Goal: Information Seeking & Learning: Learn about a topic

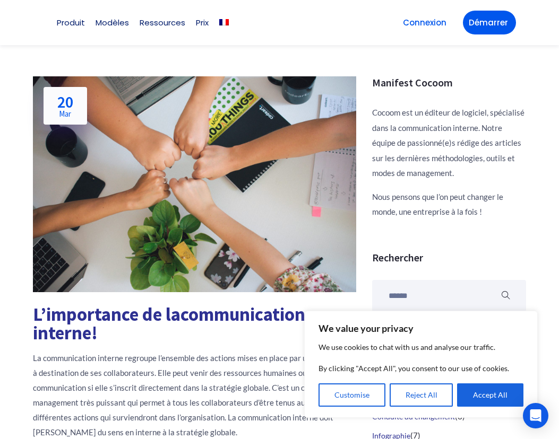
scroll to position [159, 0]
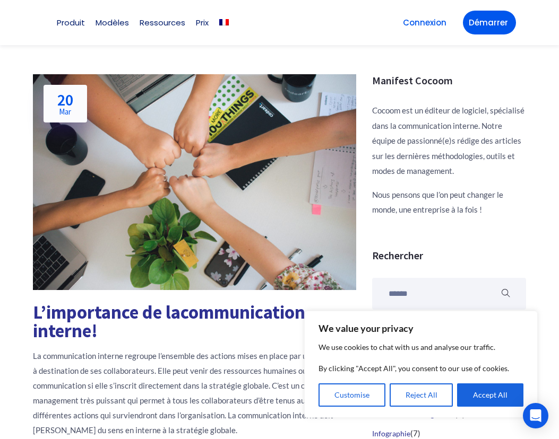
click at [285, 226] on img at bounding box center [195, 182] width 324 height 216
click at [105, 114] on img at bounding box center [195, 182] width 324 height 216
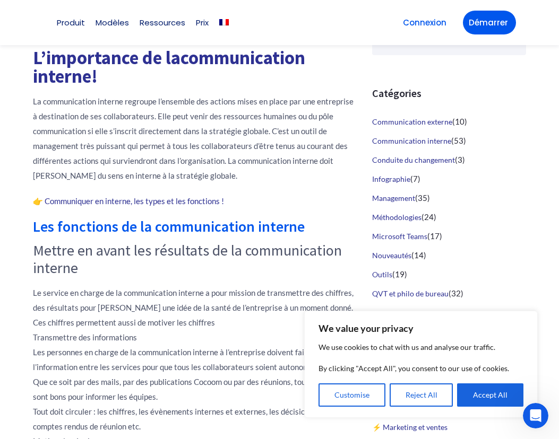
scroll to position [425, 0]
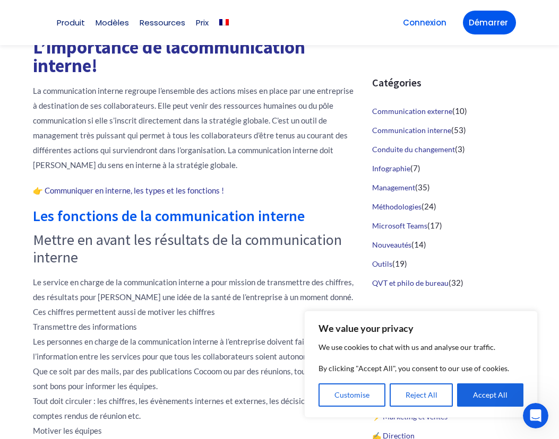
click at [419, 391] on button "Reject All" at bounding box center [422, 395] width 64 height 23
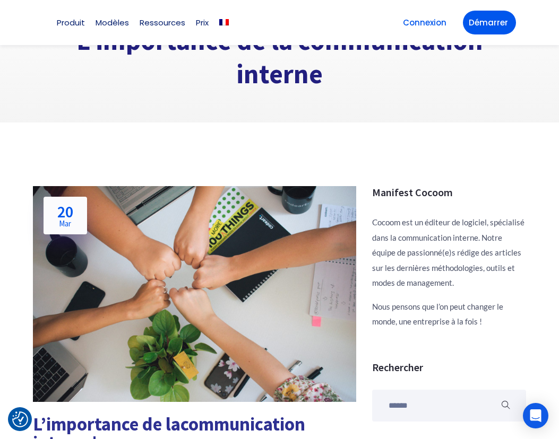
scroll to position [106, 0]
